Goal: Find specific page/section: Find specific page/section

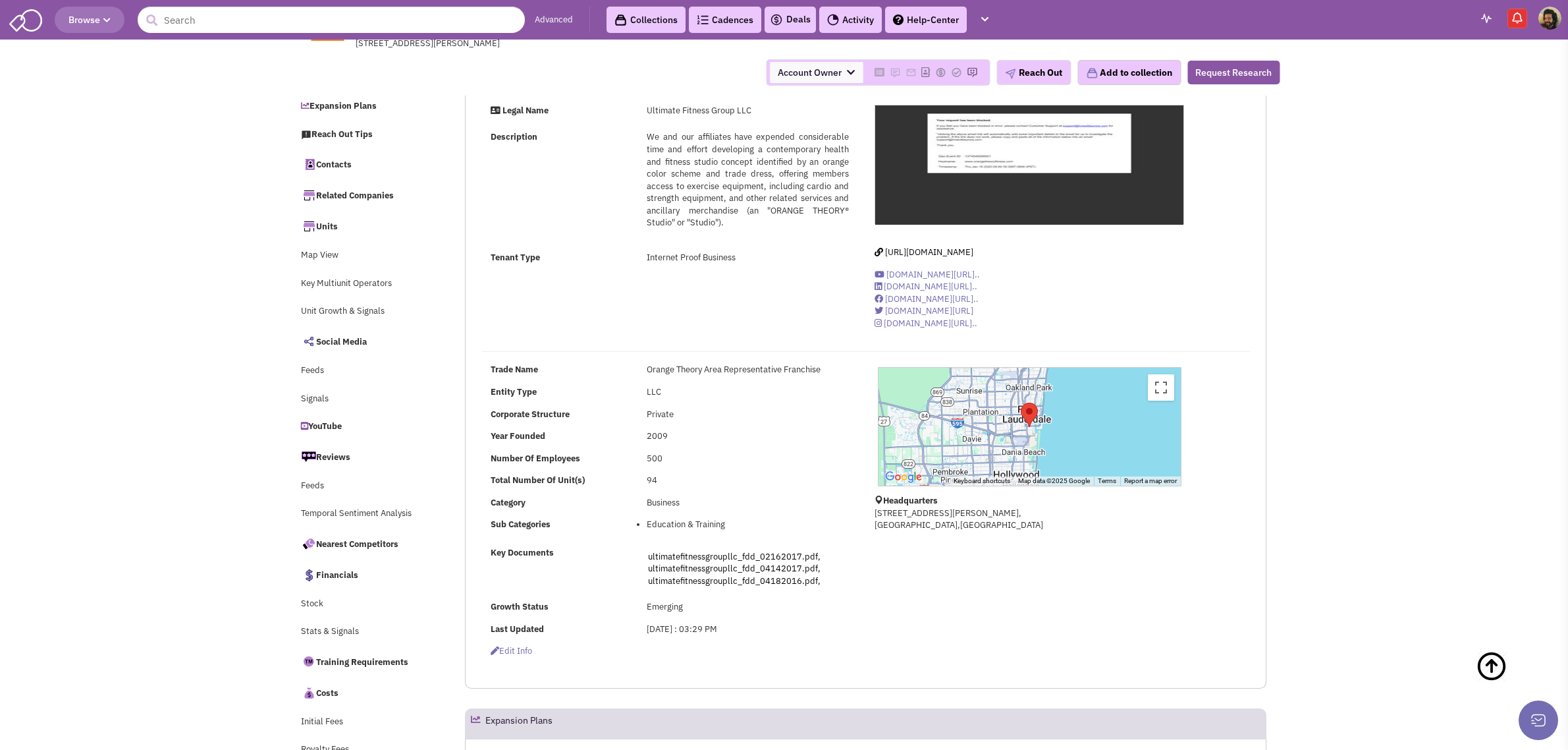
select select
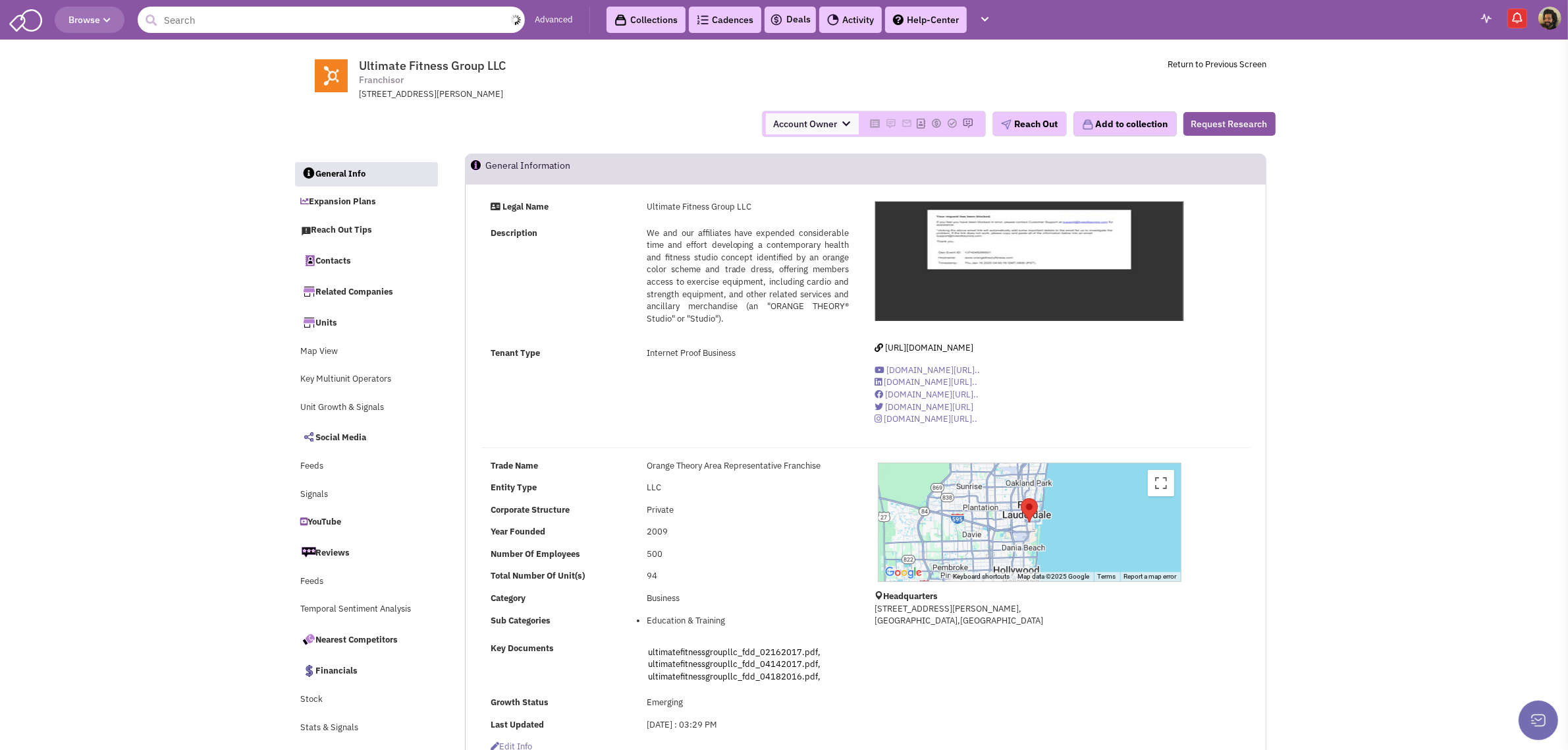
click at [251, 19] on input "text" at bounding box center [330, 19] width 387 height 26
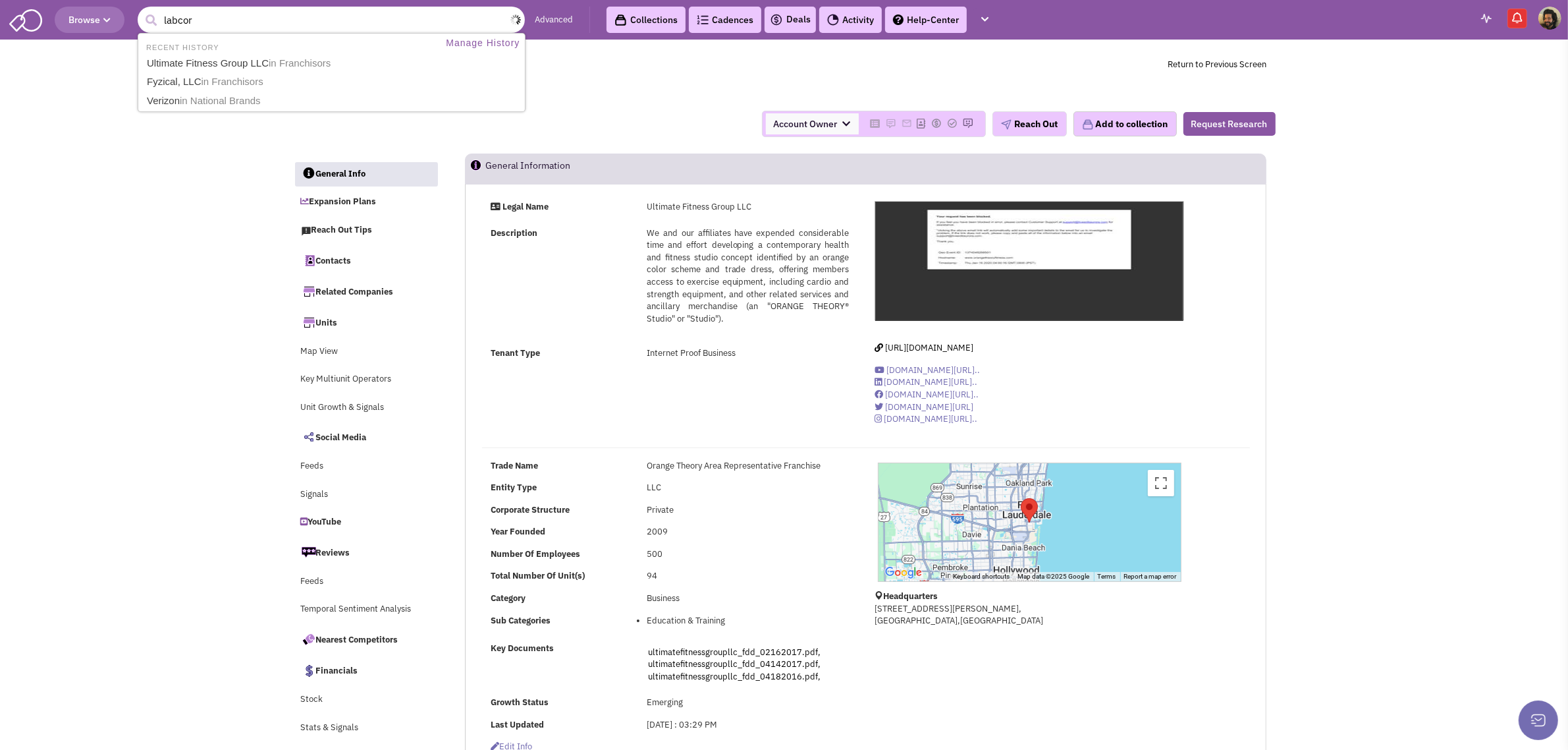
type input "labcorp"
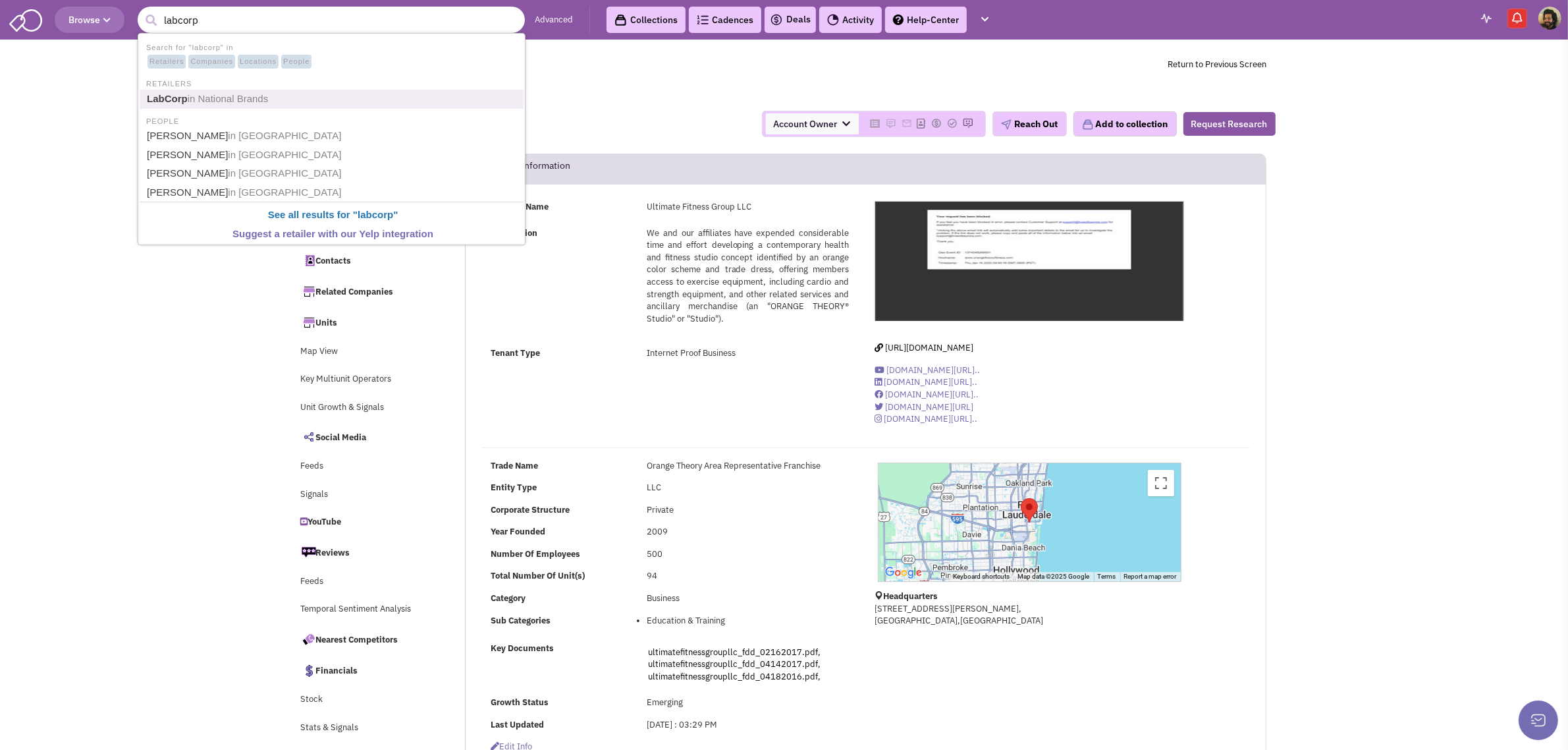
click at [224, 97] on span "in National Brands" at bounding box center [227, 98] width 81 height 11
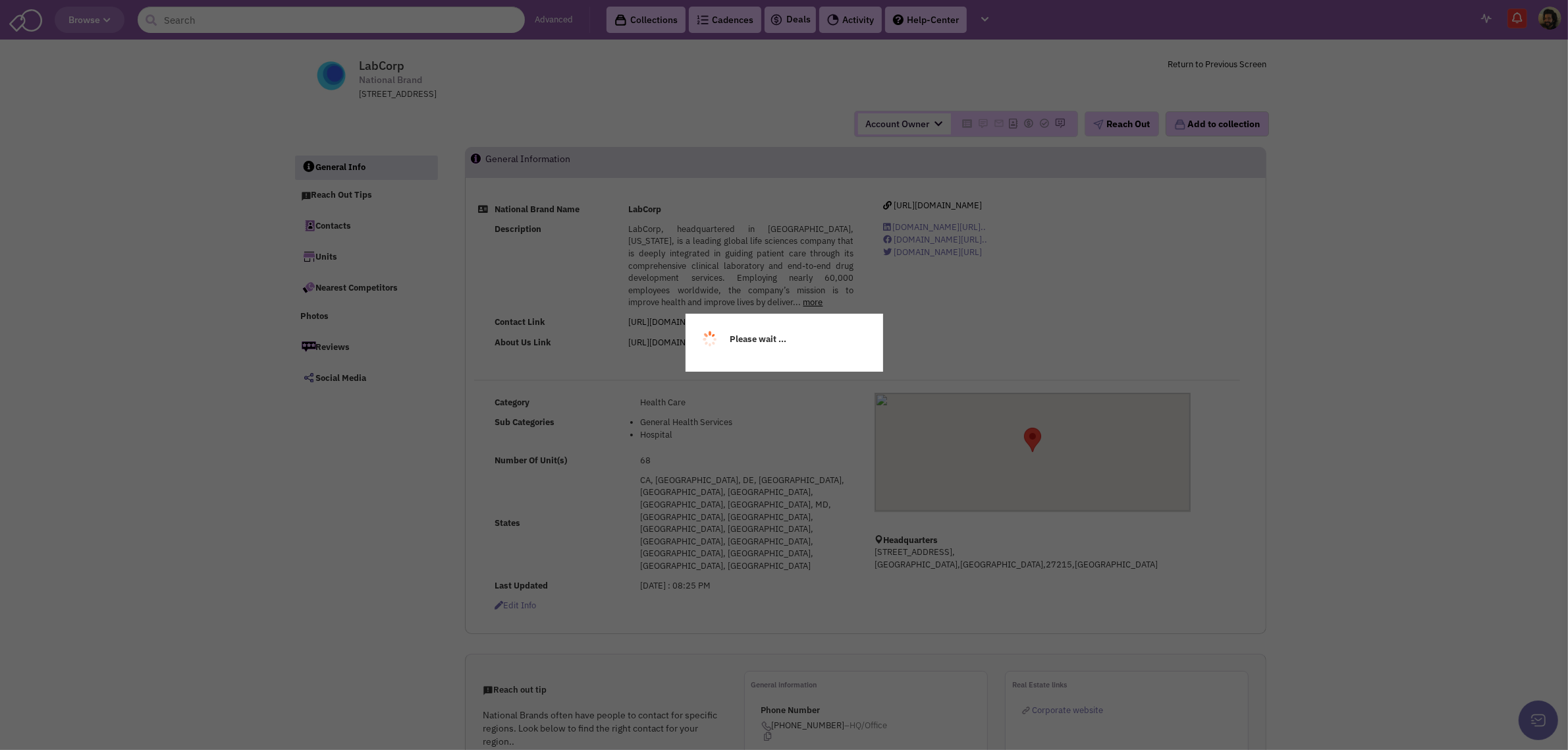
select select
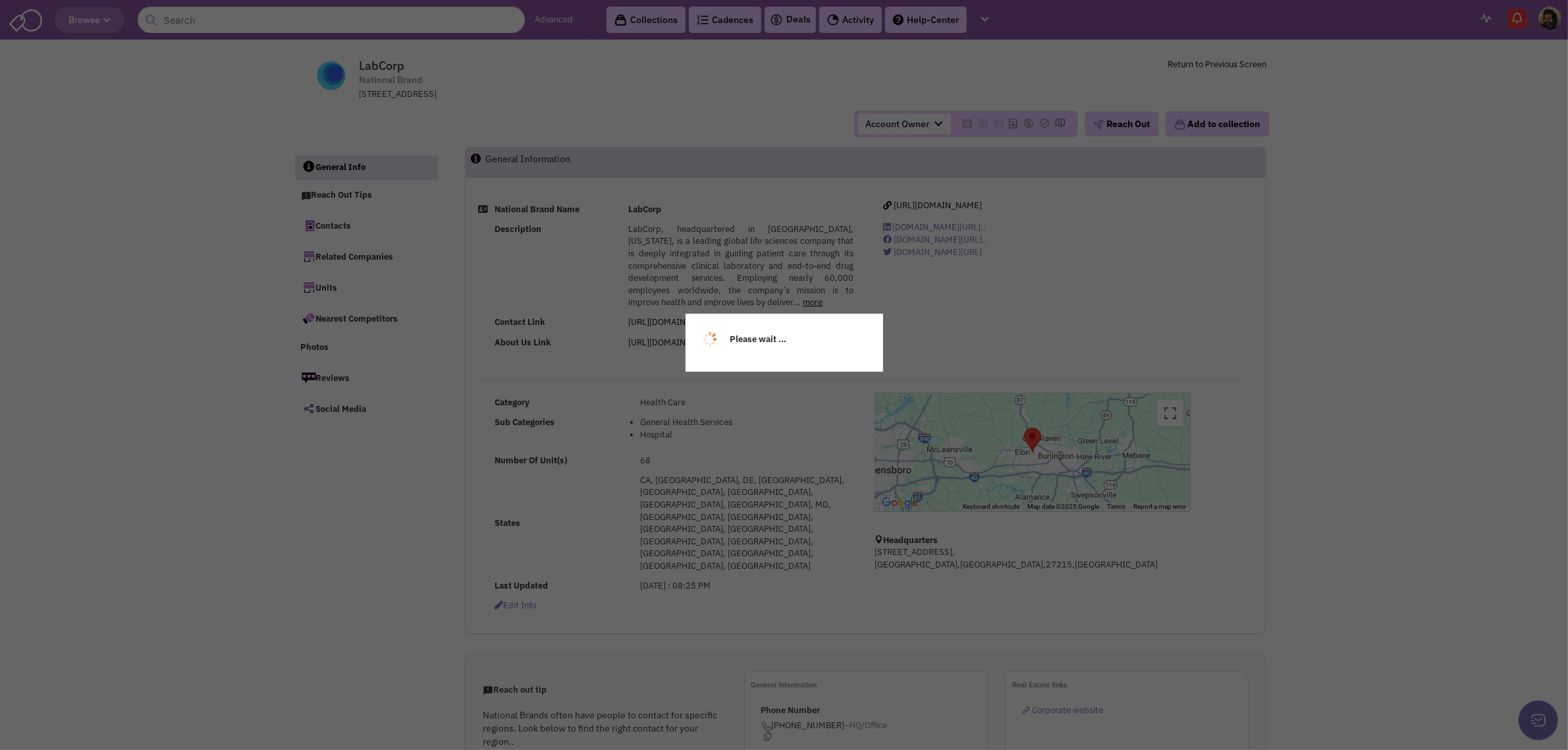
select select
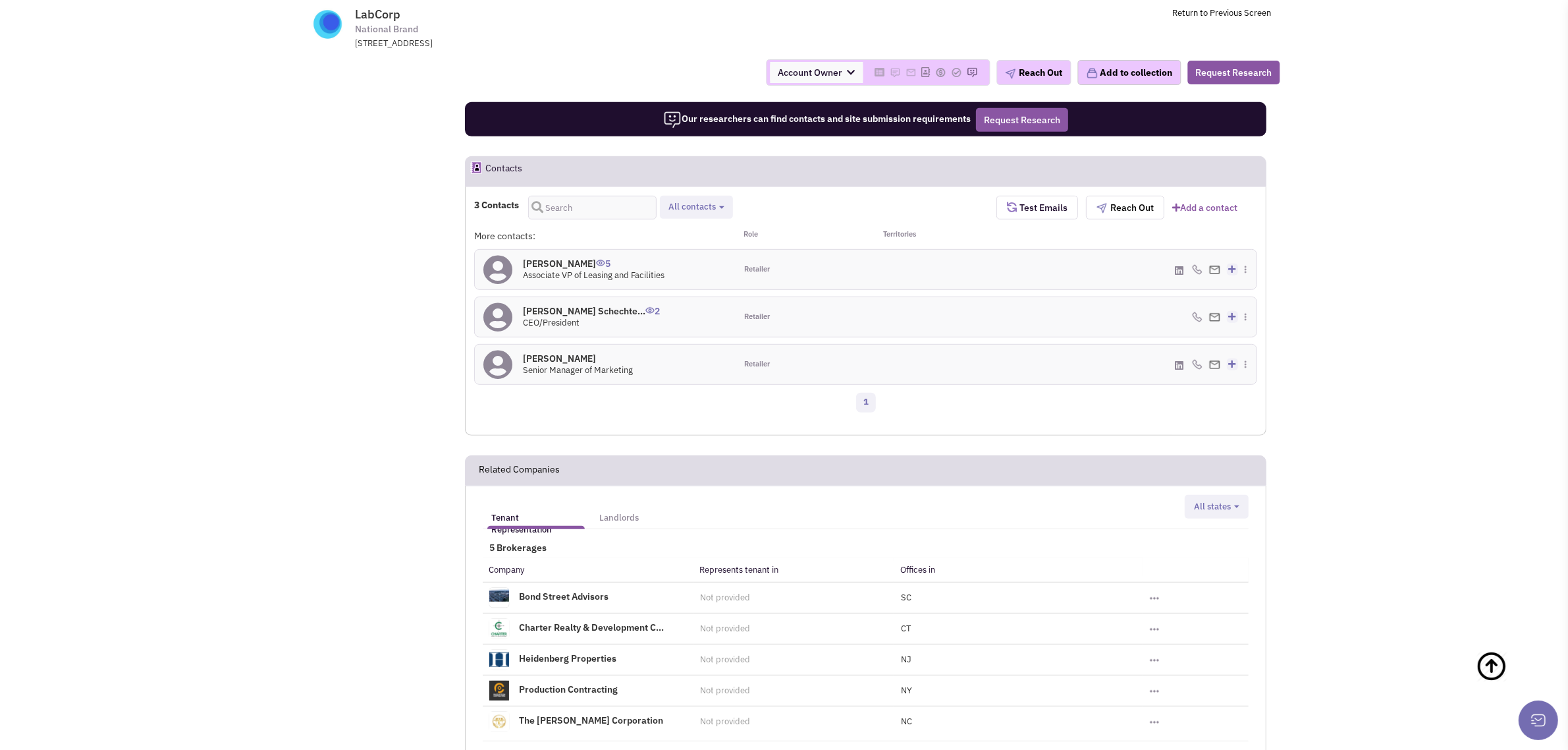
scroll to position [576, 0]
